Goal: Book appointment/travel/reservation

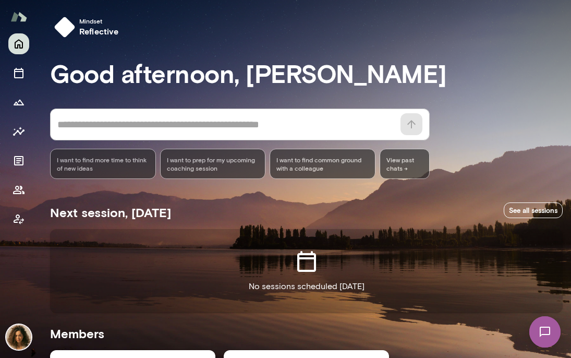
click at [544, 339] on img at bounding box center [544, 331] width 43 height 43
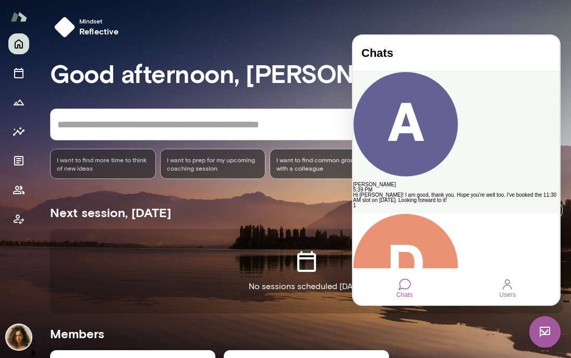
click at [488, 192] on div "Hi [PERSON_NAME]! I am good, thank you. Hope you're well too. I've booked the 1…" at bounding box center [456, 197] width 206 height 10
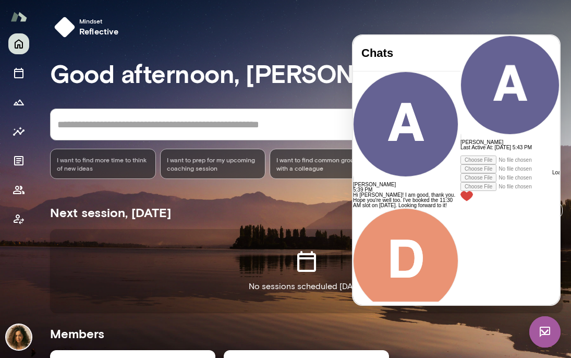
click at [460, 155] on div at bounding box center [509, 152] width 99 height 5
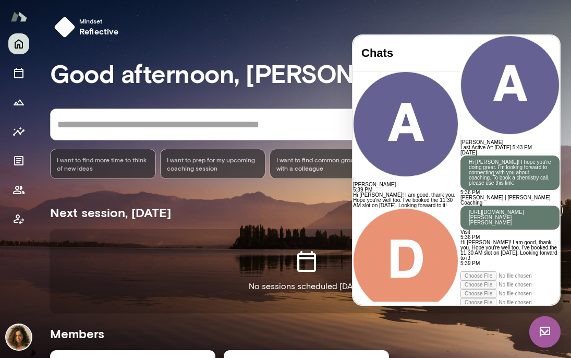
click at [460, 266] on div at bounding box center [509, 268] width 99 height 5
click at [463, 266] on div at bounding box center [509, 268] width 99 height 5
click at [20, 330] on img at bounding box center [18, 336] width 25 height 25
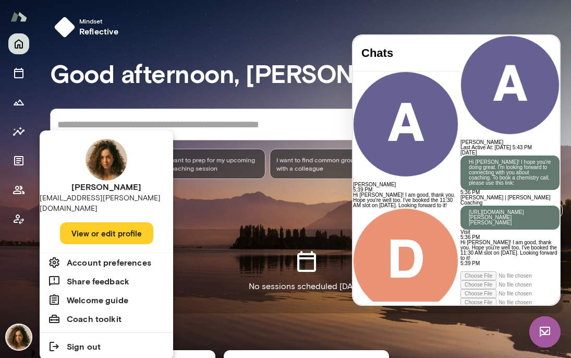
click at [136, 256] on h6 "Account preferences" at bounding box center [109, 262] width 84 height 13
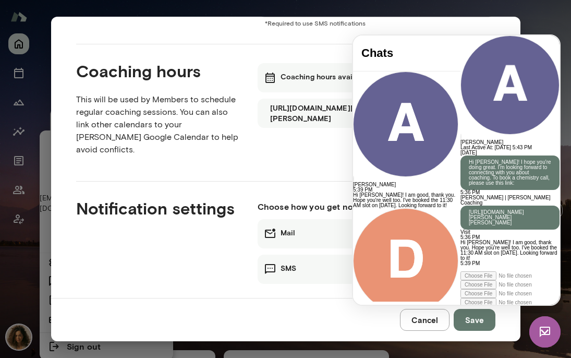
scroll to position [167, 0]
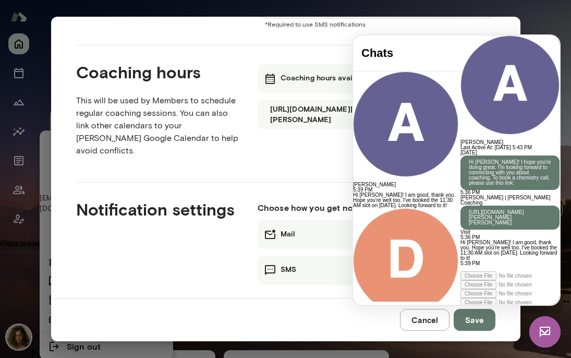
click at [555, 331] on img at bounding box center [544, 331] width 31 height 31
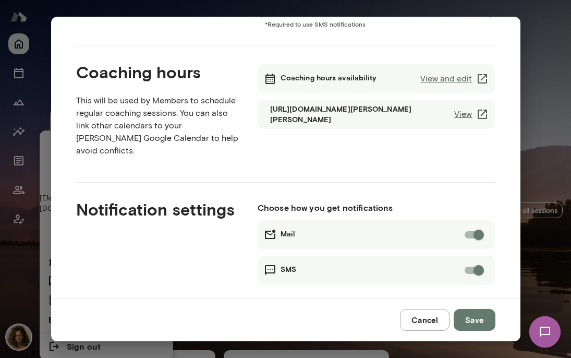
click at [466, 79] on link "View and edit" at bounding box center [454, 78] width 68 height 13
click at [432, 316] on button "Cancel" at bounding box center [425, 320] width 50 height 22
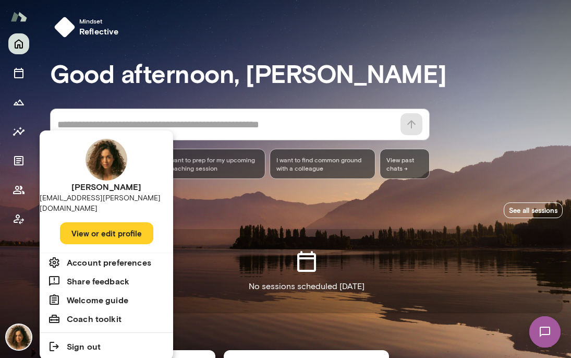
click at [542, 335] on img at bounding box center [544, 331] width 43 height 43
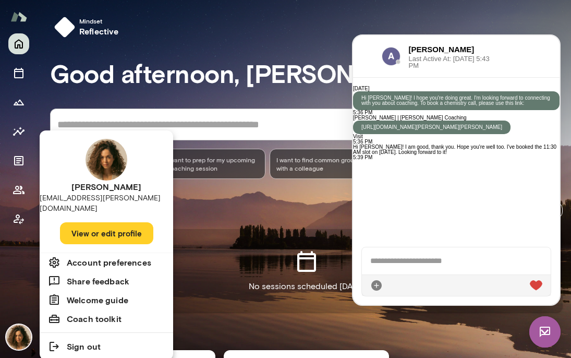
scroll to position [190, 0]
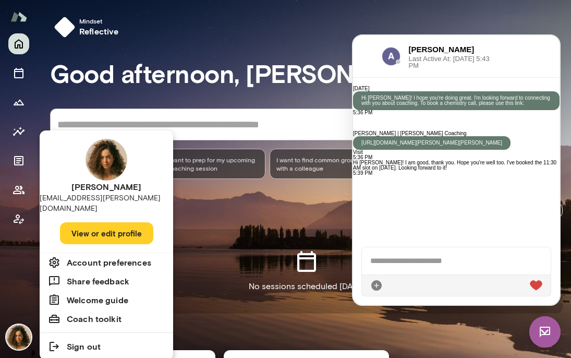
click at [490, 140] on link "[URL][DOMAIN_NAME][PERSON_NAME][PERSON_NAME]" at bounding box center [431, 143] width 141 height 6
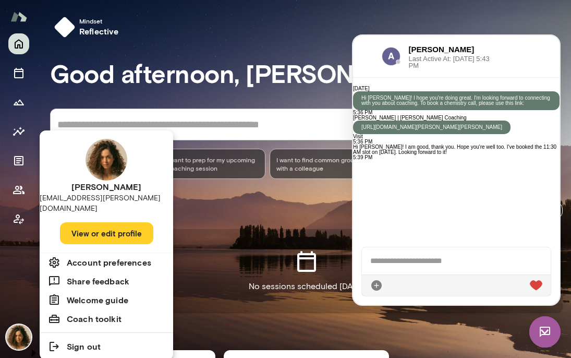
click at [450, 295] on div at bounding box center [456, 284] width 189 height 21
click at [438, 290] on div at bounding box center [456, 284] width 189 height 21
click at [420, 268] on div at bounding box center [456, 260] width 189 height 27
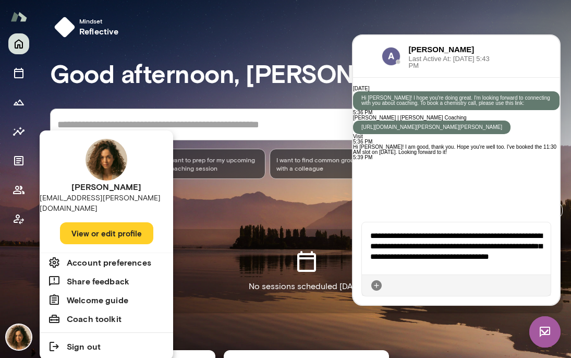
click at [477, 258] on div "**********" at bounding box center [456, 248] width 189 height 52
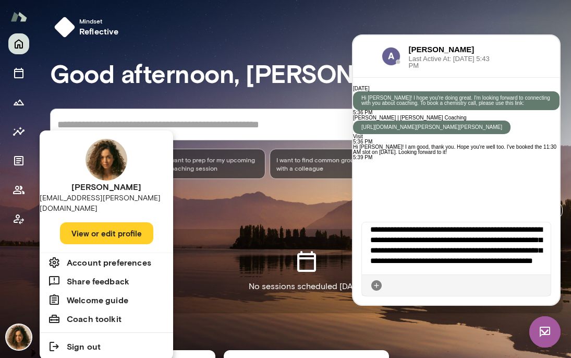
scroll to position [17, 0]
click at [516, 261] on div "**********" at bounding box center [456, 248] width 189 height 52
click at [489, 263] on div "**********" at bounding box center [456, 248] width 189 height 52
click at [487, 249] on div "**********" at bounding box center [456, 248] width 189 height 52
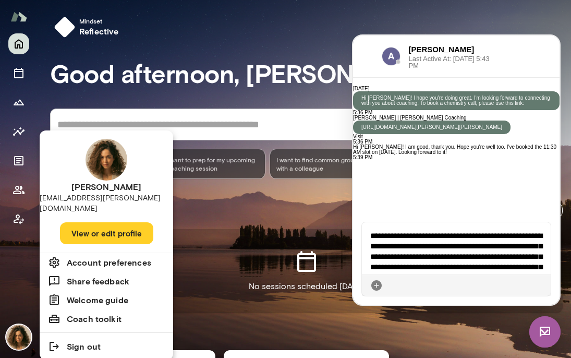
scroll to position [27, 0]
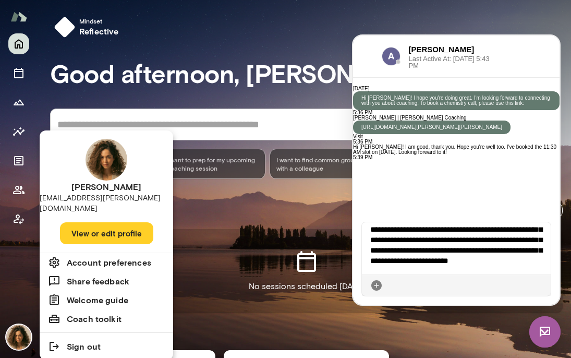
click at [485, 264] on div "**********" at bounding box center [456, 248] width 189 height 52
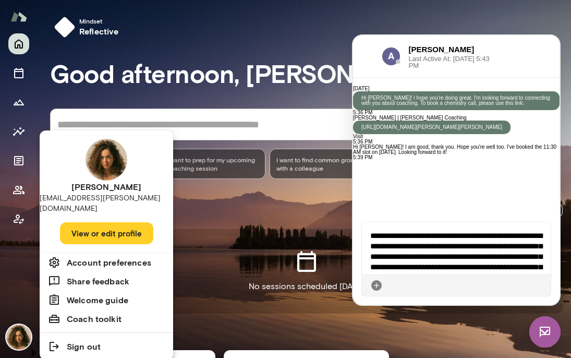
click at [478, 231] on div "**********" at bounding box center [456, 248] width 189 height 52
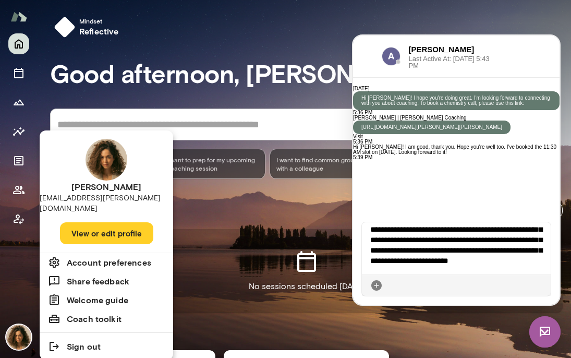
scroll to position [24, 0]
click at [453, 243] on div "**********" at bounding box center [456, 248] width 189 height 52
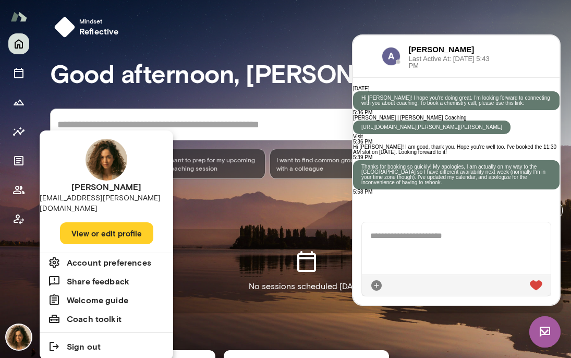
scroll to position [0, 0]
click at [17, 80] on div at bounding box center [285, 179] width 571 height 358
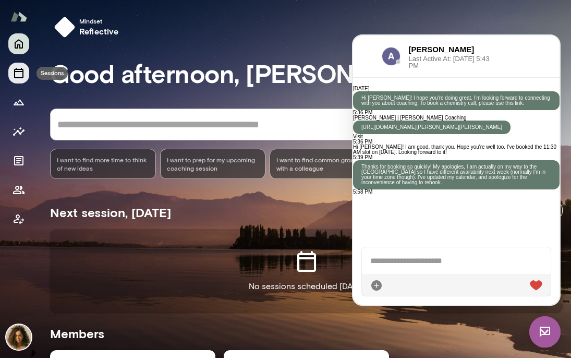
click at [20, 80] on button "Sessions" at bounding box center [18, 73] width 21 height 21
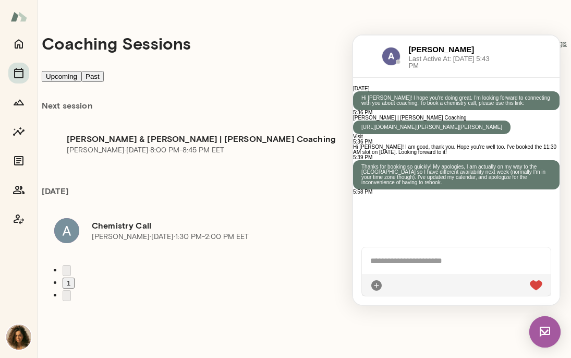
click at [514, 22] on div "Coaching Sessions View public page Manage all bookings" at bounding box center [304, 43] width 525 height 53
click at [548, 332] on img at bounding box center [544, 331] width 31 height 31
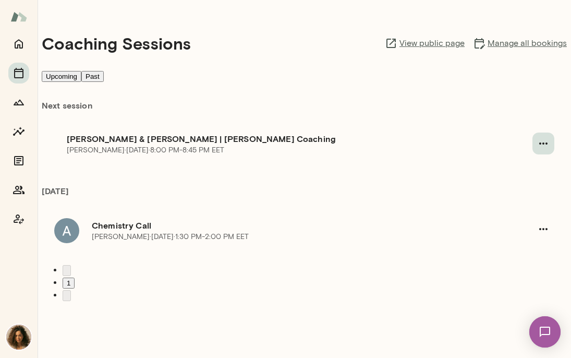
click at [546, 144] on icon "button" at bounding box center [543, 143] width 8 height 2
click at [509, 126] on div at bounding box center [285, 179] width 571 height 358
click at [539, 150] on icon "button" at bounding box center [543, 143] width 13 height 13
click at [533, 180] on span "Reschedule" at bounding box center [523, 181] width 45 height 10
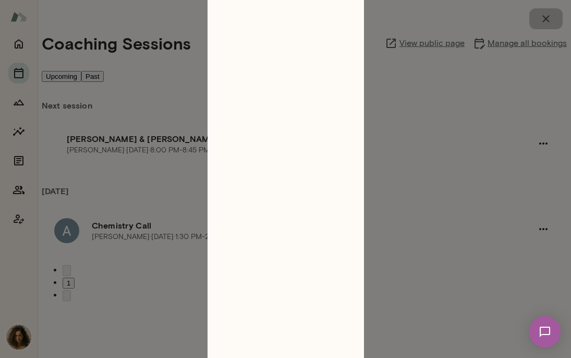
click at [544, 13] on icon "button" at bounding box center [545, 19] width 13 height 13
